Goal: Navigation & Orientation: Understand site structure

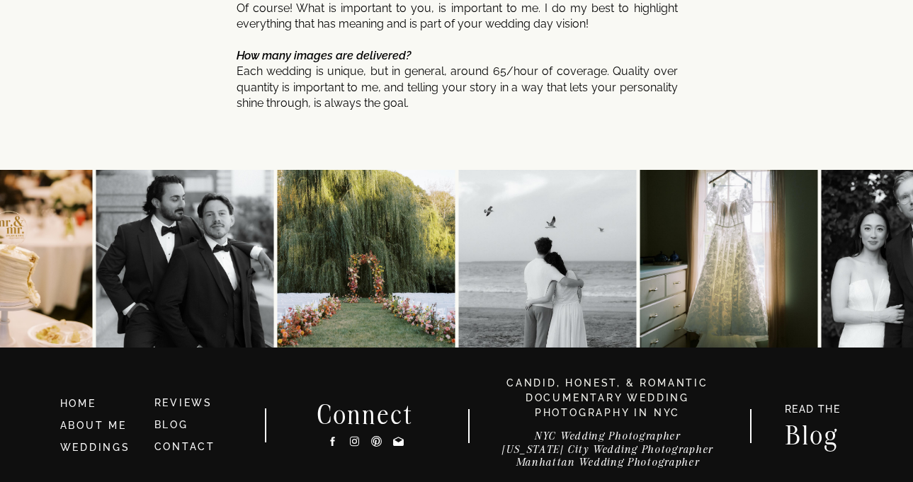
scroll to position [7728, 0]
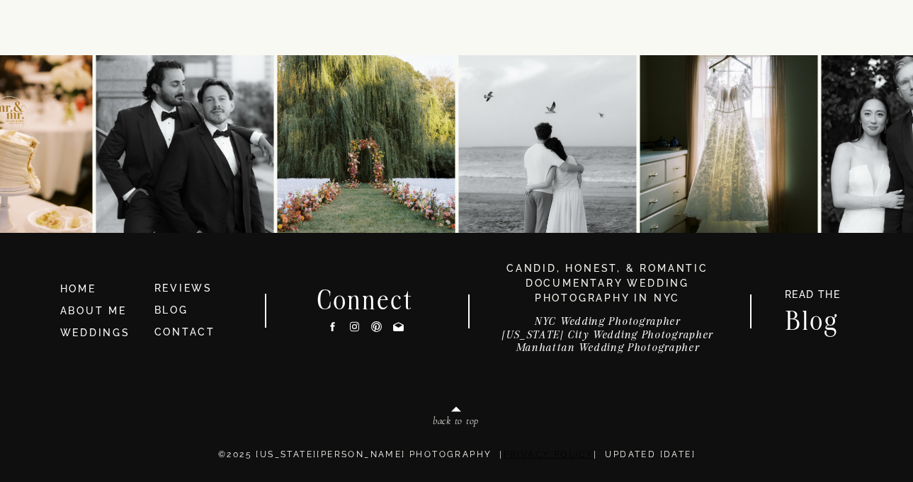
click at [503, 457] on link "Privacy Policy" at bounding box center [548, 455] width 91 height 10
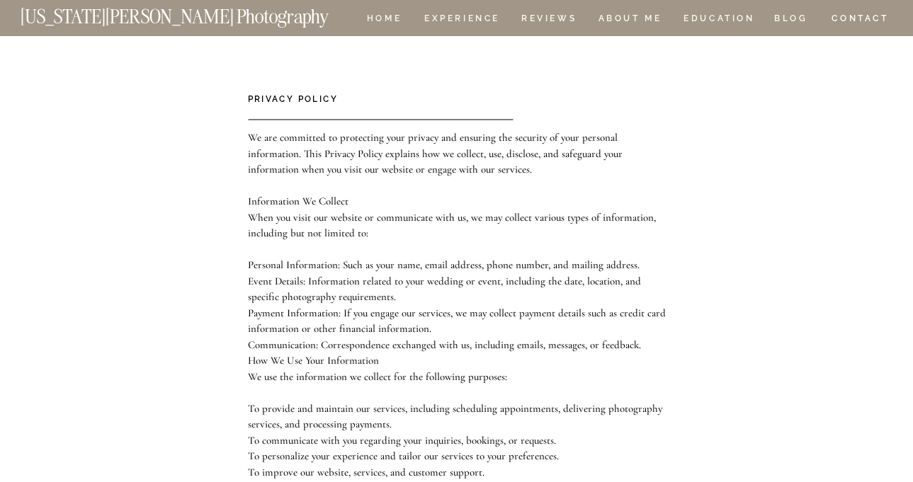
drag, startPoint x: 787, startPoint y: 68, endPoint x: 794, endPoint y: 57, distance: 13.7
click at [796, 16] on nav "BLOG" at bounding box center [791, 20] width 34 height 12
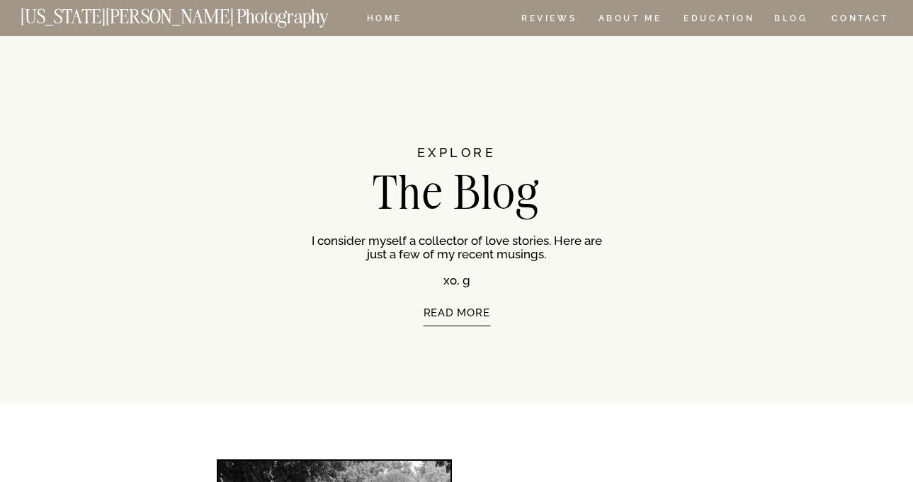
click at [447, 19] on nav "Experience" at bounding box center [461, 20] width 74 height 12
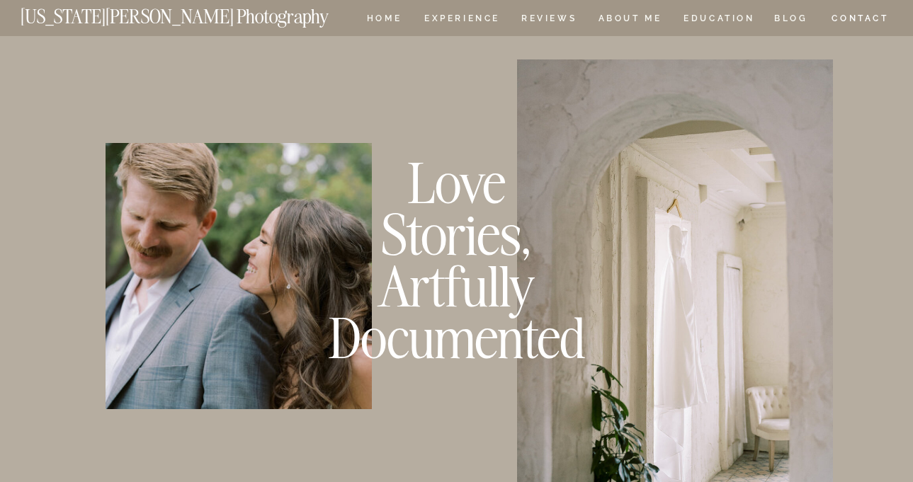
scroll to position [637, 0]
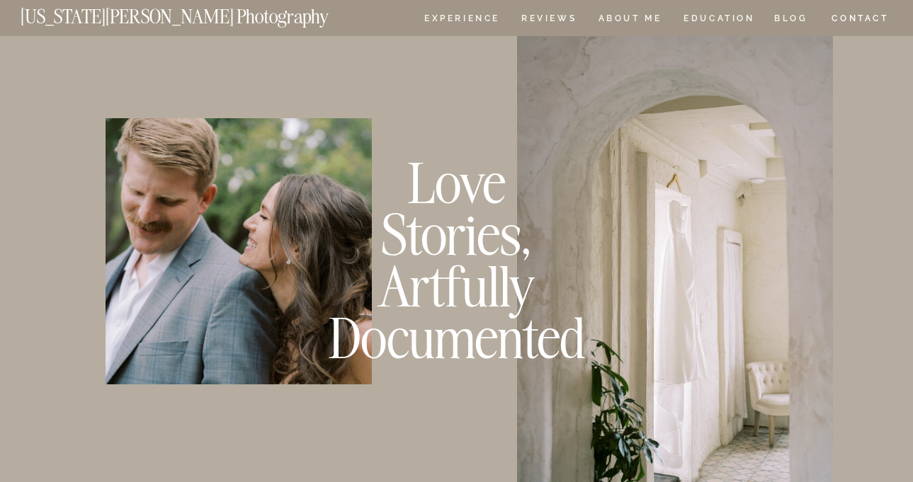
click at [383, 16] on nav "HOME" at bounding box center [384, 20] width 40 height 12
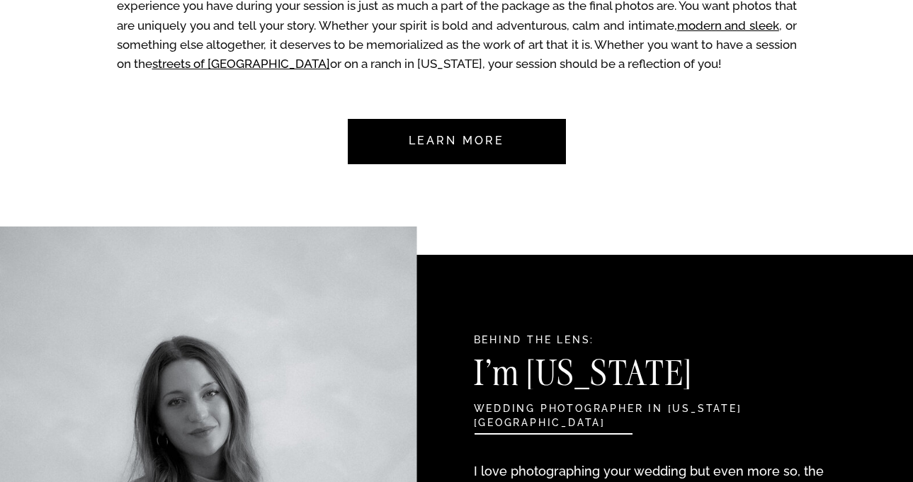
scroll to position [1487, 0]
